Goal: Task Accomplishment & Management: Manage account settings

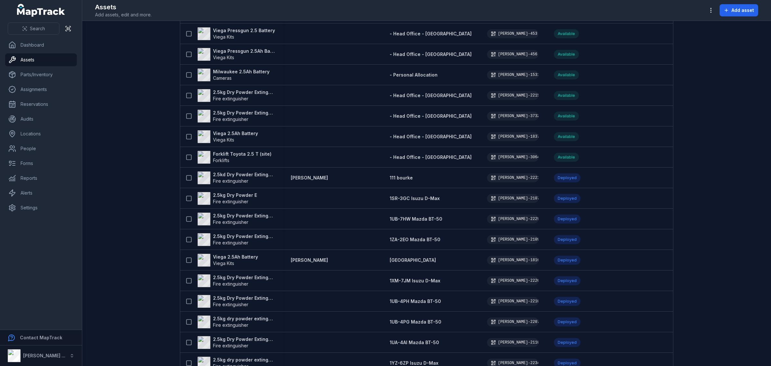
scroll to position [201, 0]
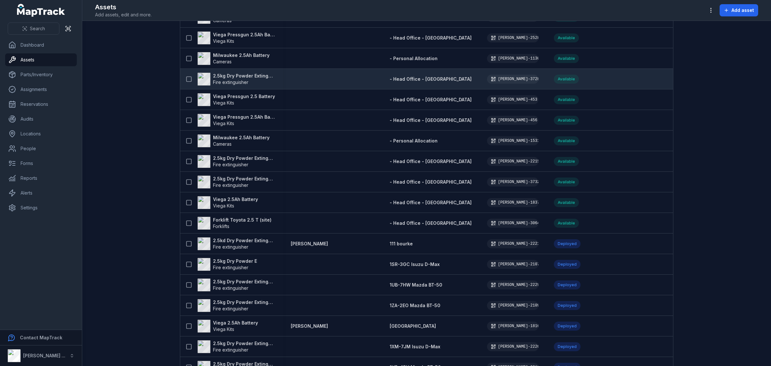
click at [238, 76] on strong "2.5kg Dry Powder Extinguisher" at bounding box center [244, 76] width 62 height 6
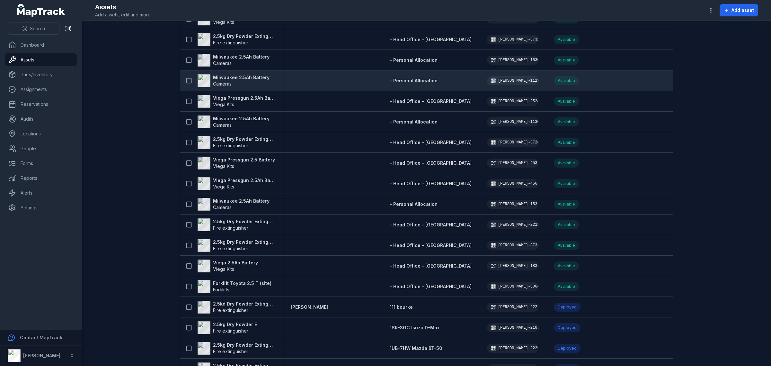
scroll to position [120, 0]
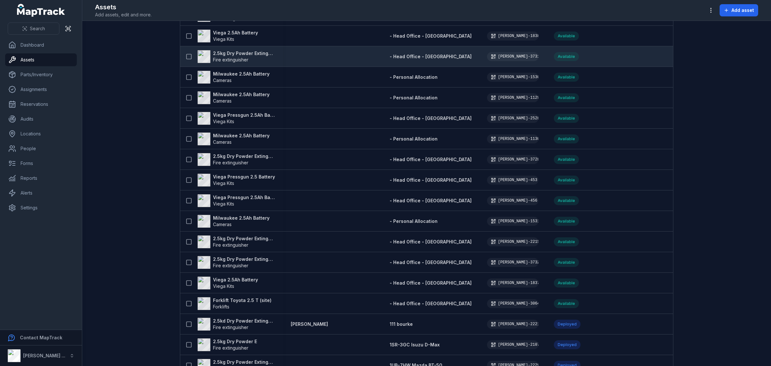
click at [216, 51] on strong "2.5kg Dry Powder Extinguisher" at bounding box center [244, 53] width 62 height 6
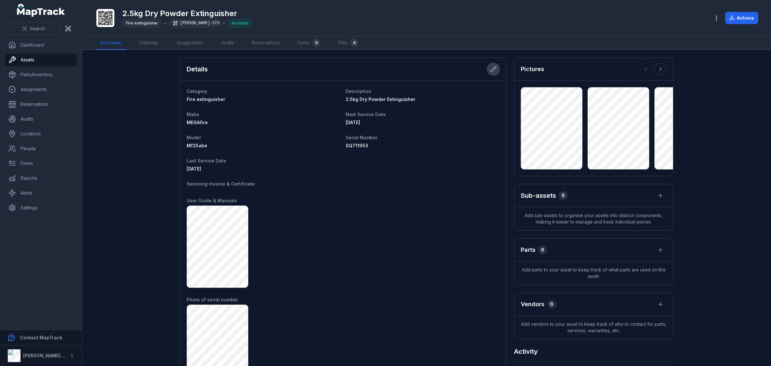
click at [490, 71] on icon at bounding box center [493, 69] width 6 height 6
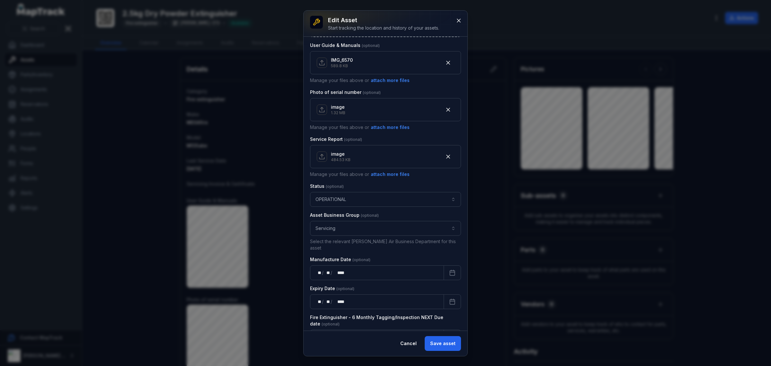
scroll to position [281, 0]
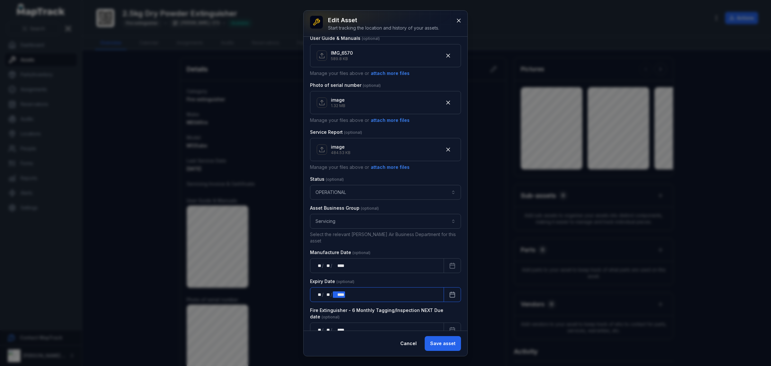
click at [414, 291] on div "** ** / ** ** / **** ****" at bounding box center [377, 294] width 134 height 15
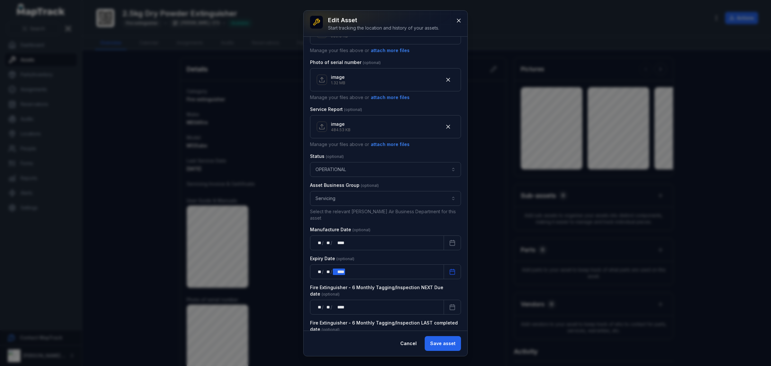
scroll to position [326, 0]
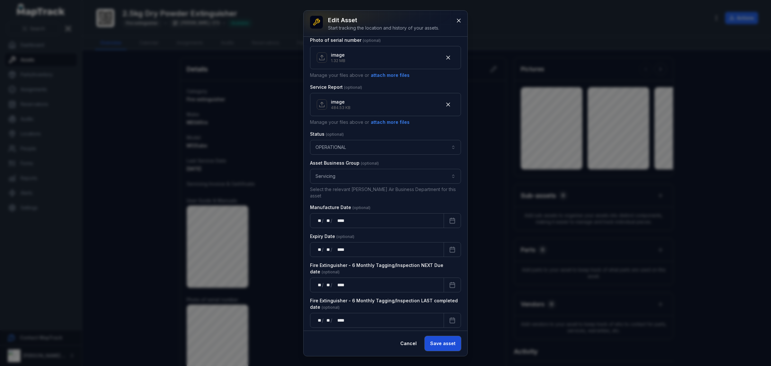
click at [437, 346] on button "Save asset" at bounding box center [443, 343] width 36 height 15
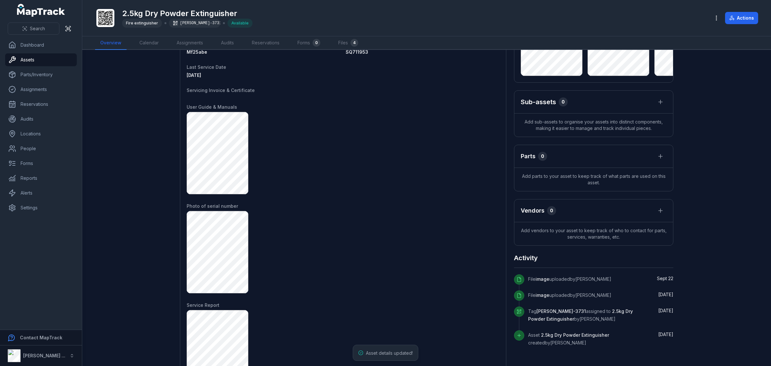
scroll to position [306, 0]
